Goal: Task Accomplishment & Management: Manage account settings

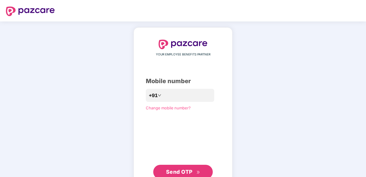
click at [354, 102] on div "YOUR EMPLOYEE BENEFITS PARTNER Mobile number +91 Change mobile number? Send OTP" at bounding box center [183, 109] width 366 height 176
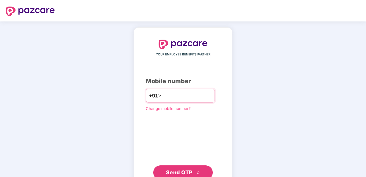
click at [177, 97] on input "number" at bounding box center [187, 96] width 49 height 10
type input "**********"
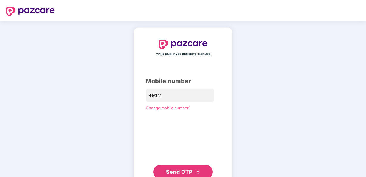
click at [174, 171] on span "Send OTP" at bounding box center [179, 172] width 26 height 6
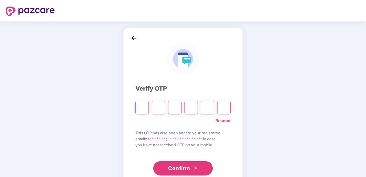
type input "*"
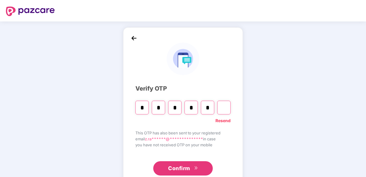
type input "*"
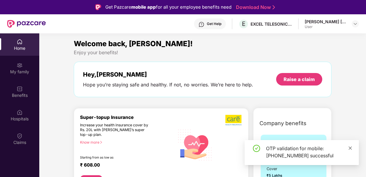
click at [350, 148] on icon "close" at bounding box center [350, 147] width 3 height 3
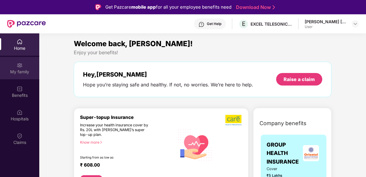
click at [18, 67] on img at bounding box center [20, 65] width 6 height 6
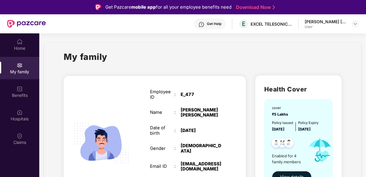
drag, startPoint x: 365, startPoint y: 40, endPoint x: 373, endPoint y: 117, distance: 77.5
click at [366, 117] on html "Get Pazcare mobile app for all your employee benefits need Download Now Get Hel…" at bounding box center [183, 88] width 366 height 177
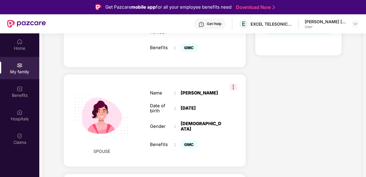
scroll to position [33, 0]
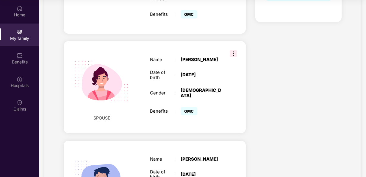
click at [365, 171] on section "My family SELF Employee ID : E_477 Name : [PERSON_NAME] Date of birth : [DEMOGR…" at bounding box center [202, 103] width 327 height 516
drag, startPoint x: 365, startPoint y: 105, endPoint x: 366, endPoint y: 116, distance: 10.2
click at [366, 116] on html "Get Pazcare mobile app for all your employee benefits need Download Now Get Hel…" at bounding box center [183, 55] width 366 height 177
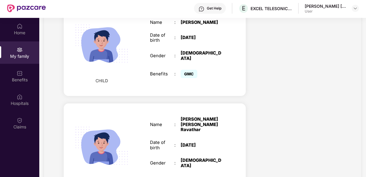
scroll to position [0, 0]
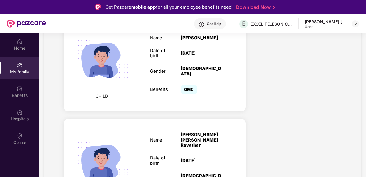
click at [23, 73] on div "My family" at bounding box center [19, 72] width 39 height 6
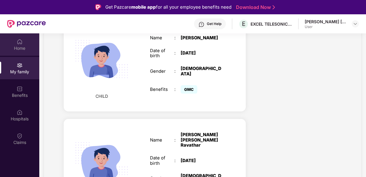
click at [20, 49] on div "Home" at bounding box center [19, 48] width 39 height 6
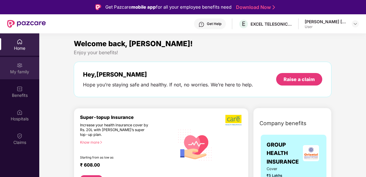
click at [20, 68] on img at bounding box center [20, 65] width 6 height 6
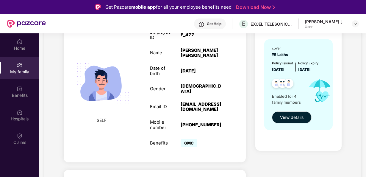
scroll to position [60, 0]
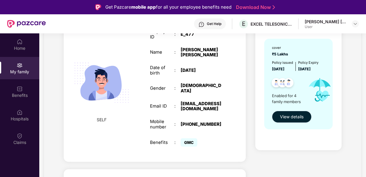
click at [289, 118] on span "View details" at bounding box center [292, 116] width 24 height 7
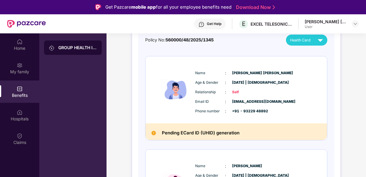
scroll to position [47, 0]
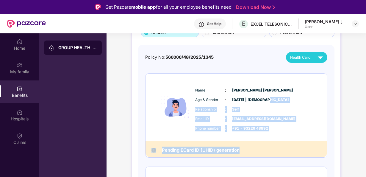
drag, startPoint x: 365, startPoint y: 101, endPoint x: 368, endPoint y: 148, distance: 47.1
click at [366, 148] on html "Get Pazcare mobile app for all your employee benefits need Download Now Get Hel…" at bounding box center [183, 88] width 366 height 177
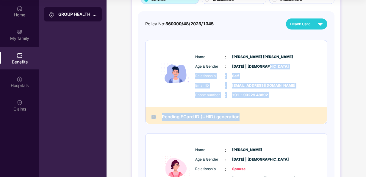
scroll to position [202, 0]
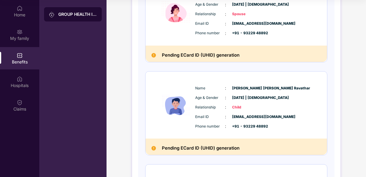
click at [365, 164] on div "GROUP HEALTH INSURANCE DETAILS INCLUSIONS EXCLUSIONS Policy No: 560000/48/2025/…" at bounding box center [237, 43] width 260 height 484
click at [179, 146] on h2 "Pending ECard ID (UHID) generation" at bounding box center [201, 147] width 78 height 7
click at [152, 147] on img at bounding box center [154, 148] width 4 height 4
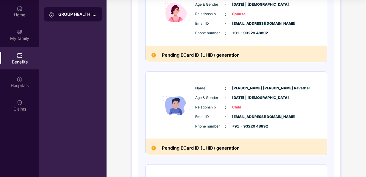
click at [165, 149] on h2 "Pending ECard ID (UHID) generation" at bounding box center [201, 147] width 78 height 7
click at [236, 114] on span "[EMAIL_ADDRESS][DOMAIN_NAME]" at bounding box center [247, 117] width 30 height 6
click at [27, 79] on div "Hospitals" at bounding box center [19, 82] width 39 height 22
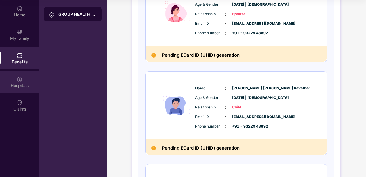
scroll to position [0, 0]
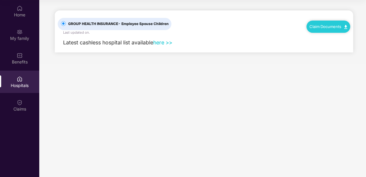
click at [162, 41] on link "here >>" at bounding box center [162, 42] width 19 height 6
click at [23, 8] on div "Home" at bounding box center [19, 11] width 39 height 22
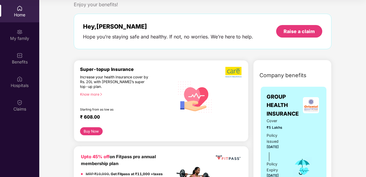
scroll to position [15, 0]
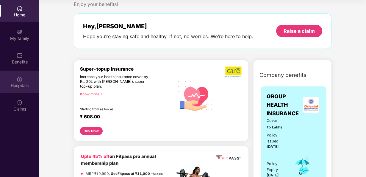
click at [27, 84] on div "Hospitals" at bounding box center [19, 85] width 39 height 6
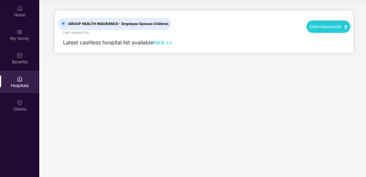
scroll to position [0, 0]
click at [163, 41] on link "here >>" at bounding box center [162, 42] width 19 height 6
click at [26, 43] on div "My family" at bounding box center [19, 35] width 39 height 22
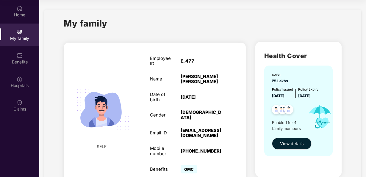
drag, startPoint x: 365, startPoint y: 57, endPoint x: 371, endPoint y: 113, distance: 56.3
click at [366, 113] on html "Get Pazcare mobile app for all your employee benefits need Download Now Get Hel…" at bounding box center [183, 55] width 366 height 177
drag, startPoint x: 371, startPoint y: 113, endPoint x: 365, endPoint y: 130, distance: 17.8
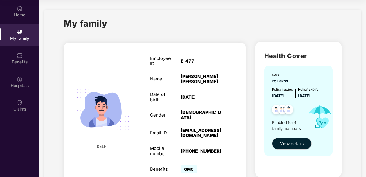
click at [250, 18] on div "My family" at bounding box center [203, 27] width 278 height 21
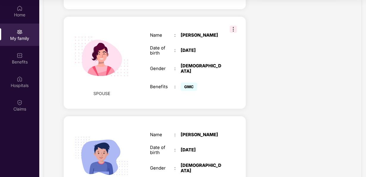
scroll to position [25, 0]
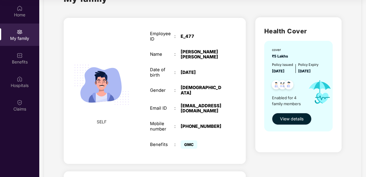
click at [292, 120] on span "View details" at bounding box center [292, 119] width 24 height 7
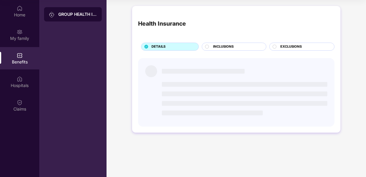
scroll to position [0, 0]
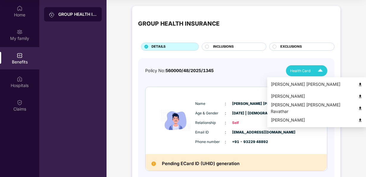
click at [322, 71] on img at bounding box center [320, 70] width 10 height 10
click at [305, 85] on div "[PERSON_NAME] [PERSON_NAME]" at bounding box center [317, 84] width 92 height 7
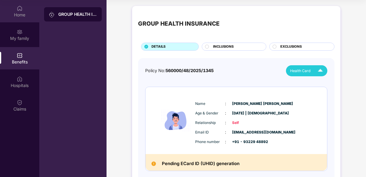
click at [18, 14] on div "Home" at bounding box center [19, 15] width 39 height 6
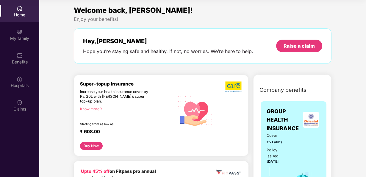
click at [18, 11] on div "Home" at bounding box center [19, 11] width 39 height 22
click at [20, 11] on div "Home" at bounding box center [19, 11] width 39 height 22
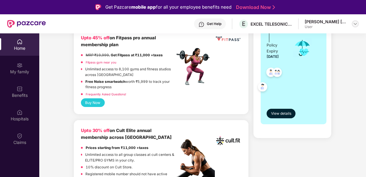
click at [355, 24] on img at bounding box center [355, 23] width 5 height 5
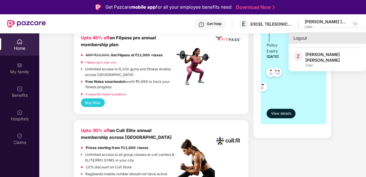
click at [299, 37] on div "Logout" at bounding box center [327, 38] width 77 height 12
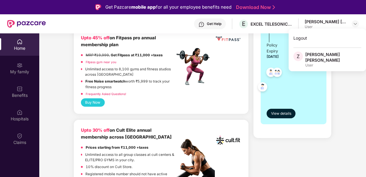
scroll to position [166, 0]
